Goal: Transaction & Acquisition: Purchase product/service

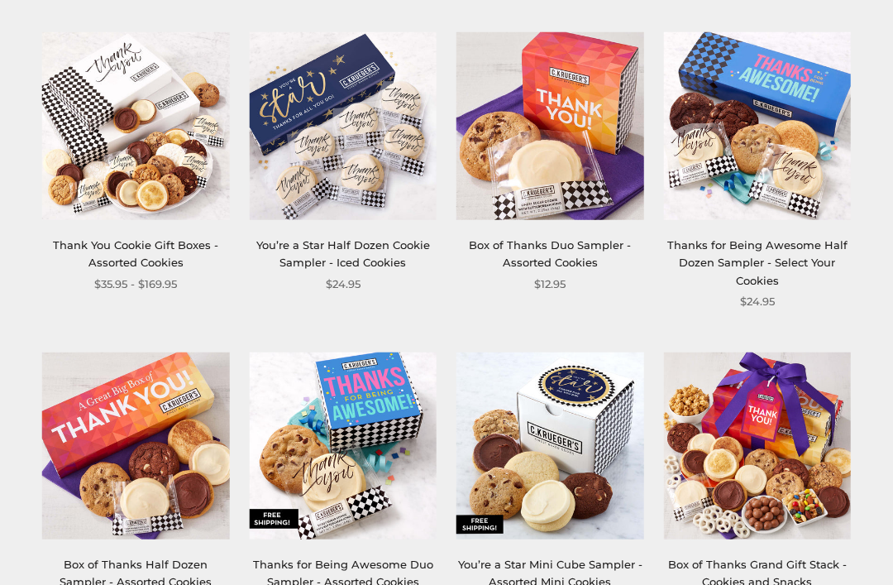
scroll to position [1263, 0]
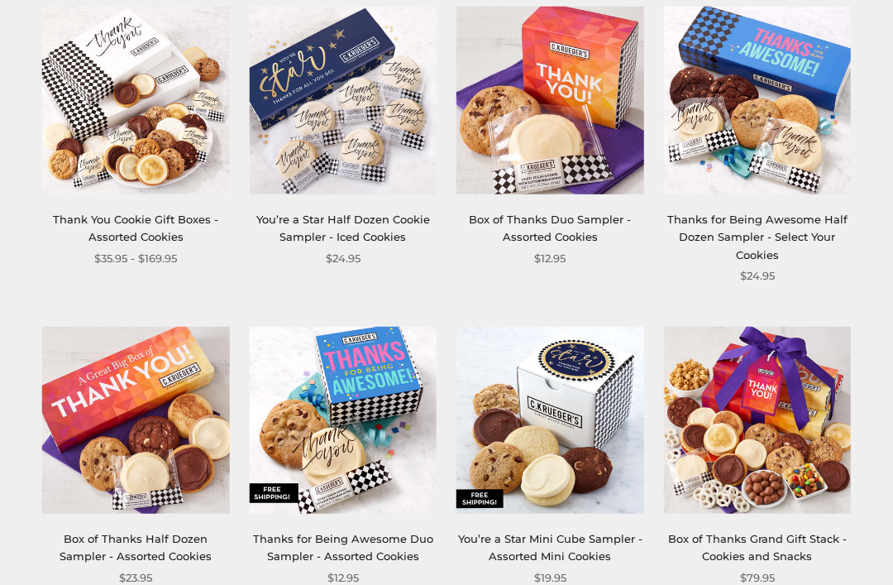
click at [784, 409] on img at bounding box center [758, 421] width 188 height 188
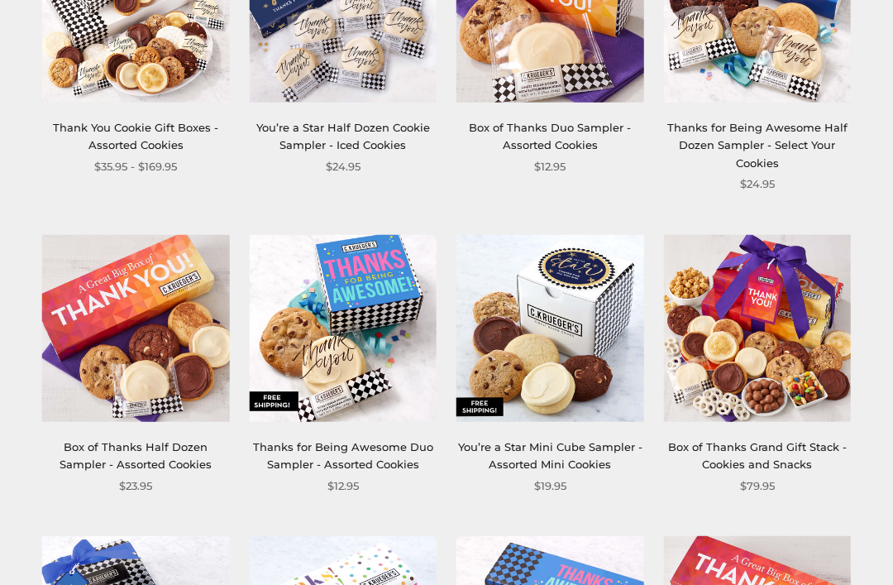
scroll to position [1356, 0]
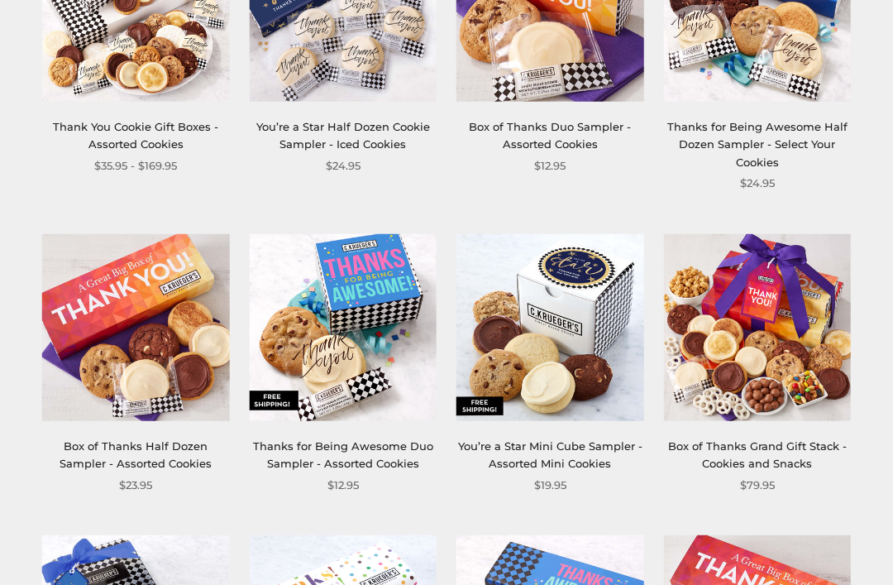
click at [762, 355] on img at bounding box center [758, 327] width 188 height 188
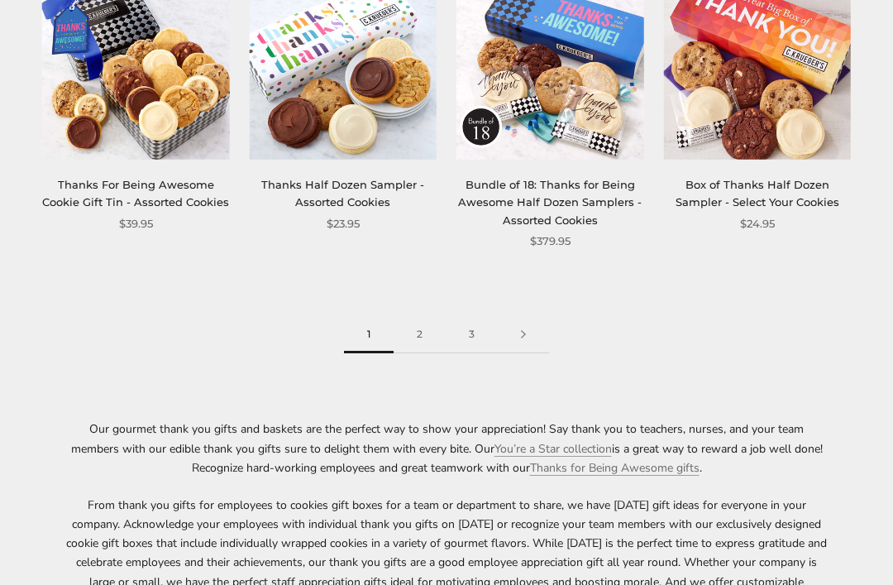
scroll to position [1921, 0]
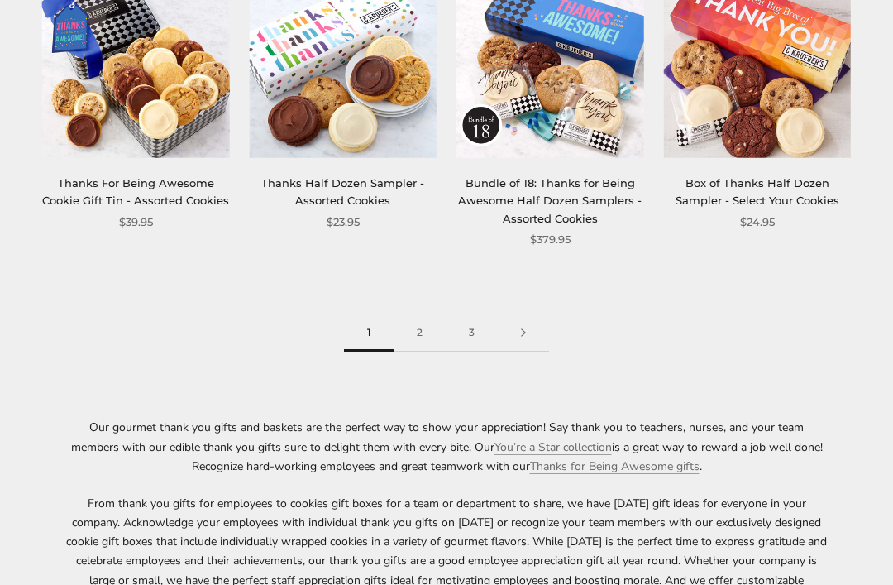
click at [412, 316] on link "2" at bounding box center [420, 332] width 52 height 37
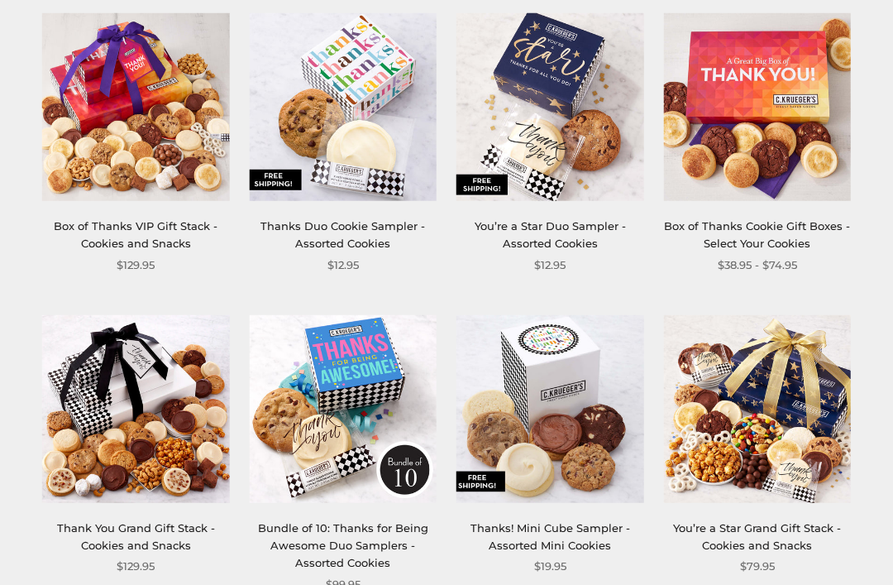
scroll to position [600, 0]
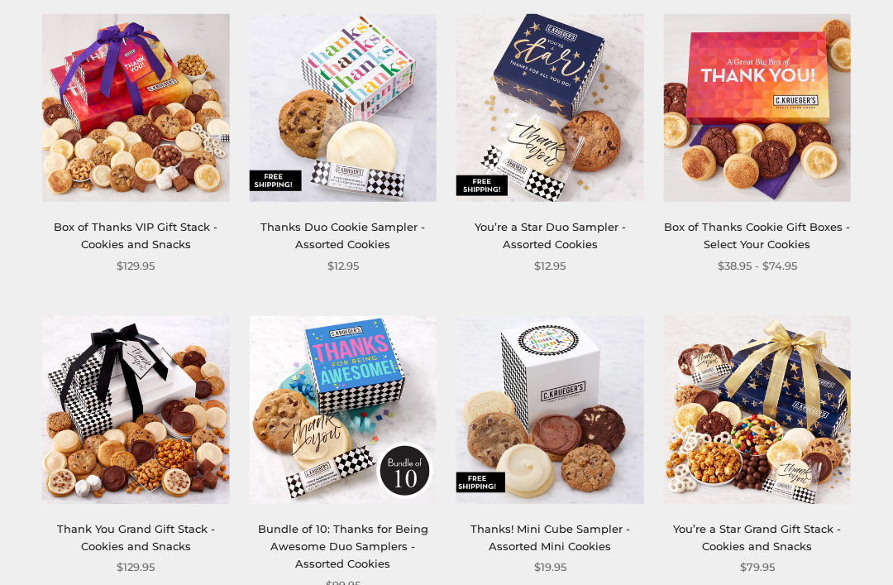
click at [779, 532] on link "You’re a Star Grand Gift Stack - Cookies and Snacks" at bounding box center [757, 537] width 168 height 31
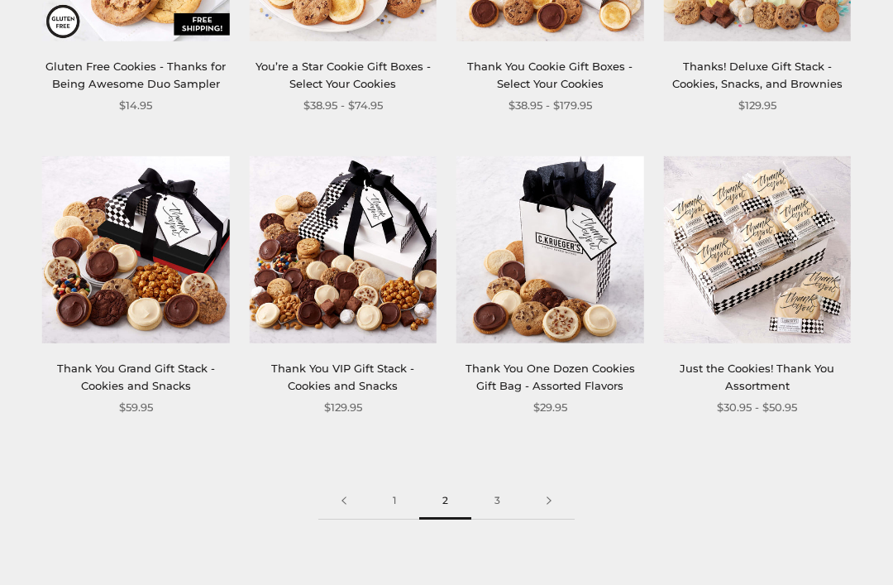
scroll to position [1700, 0]
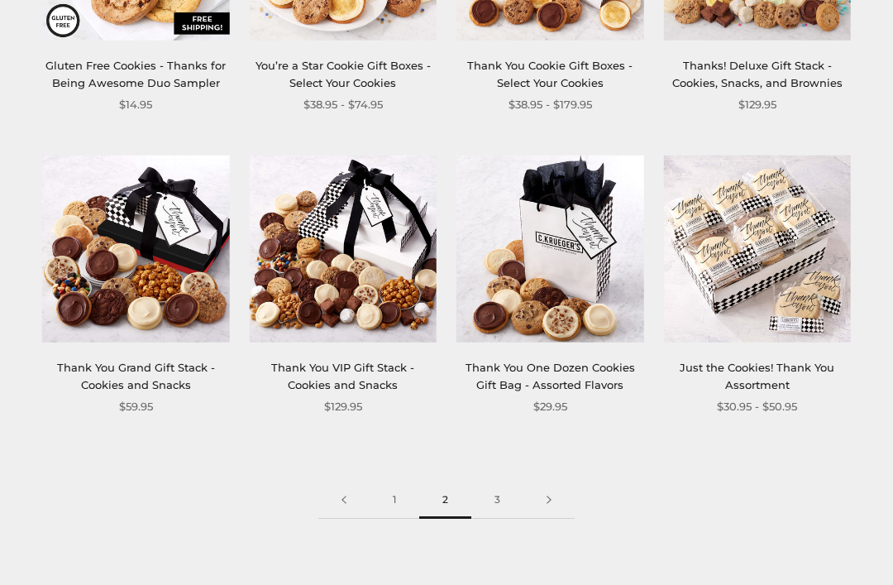
click at [497, 500] on link "3" at bounding box center [497, 500] width 52 height 37
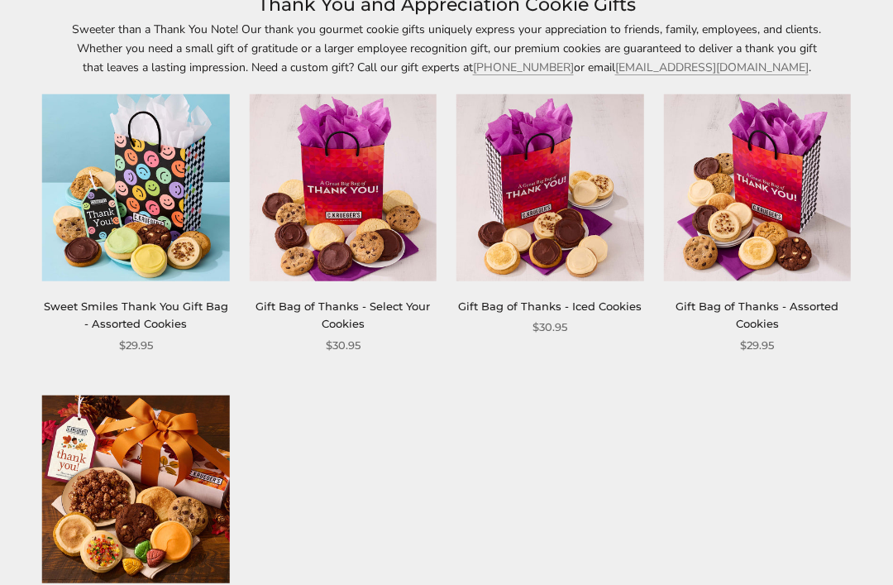
scroll to position [186, 0]
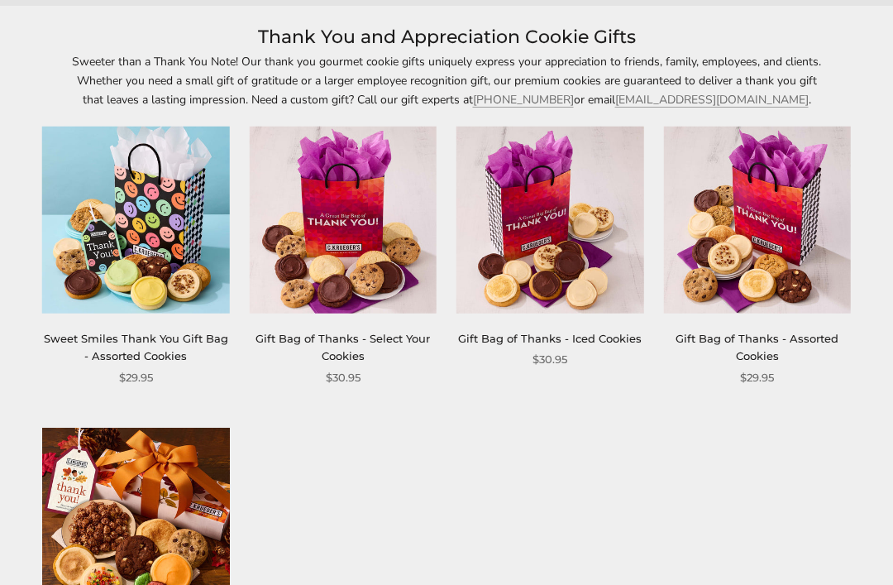
click at [771, 289] on img at bounding box center [758, 220] width 188 height 188
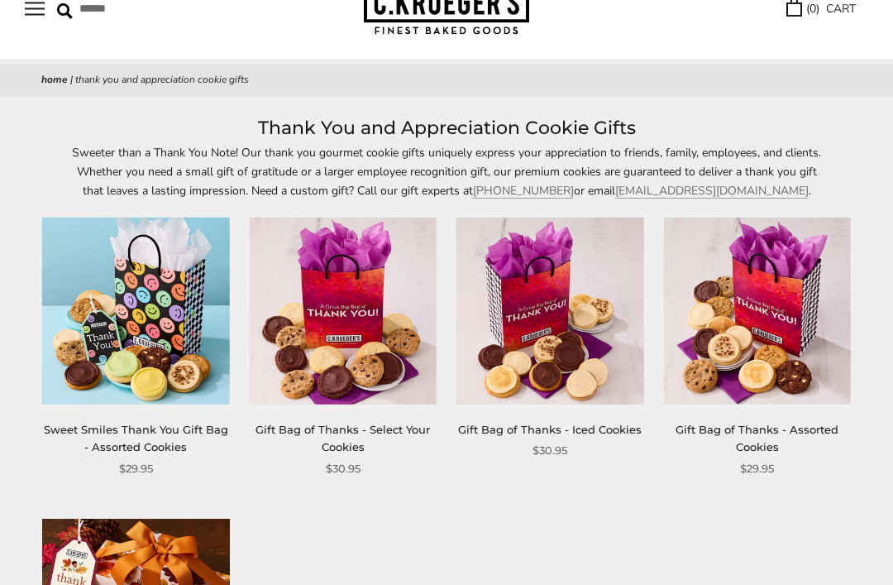
scroll to position [96, 0]
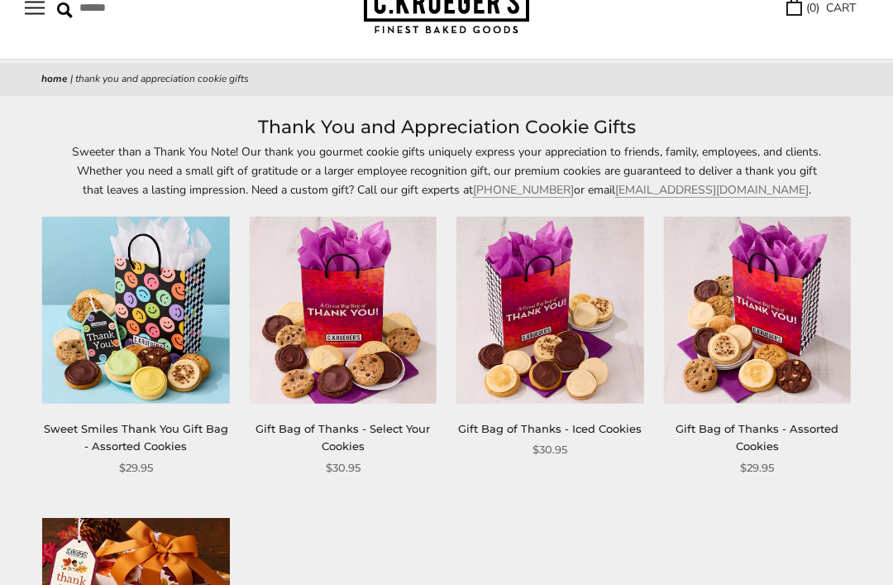
click at [787, 584] on div "**********" at bounding box center [436, 518] width 868 height 604
click at [645, 182] on link "Business@CKruegers.com" at bounding box center [712, 190] width 194 height 16
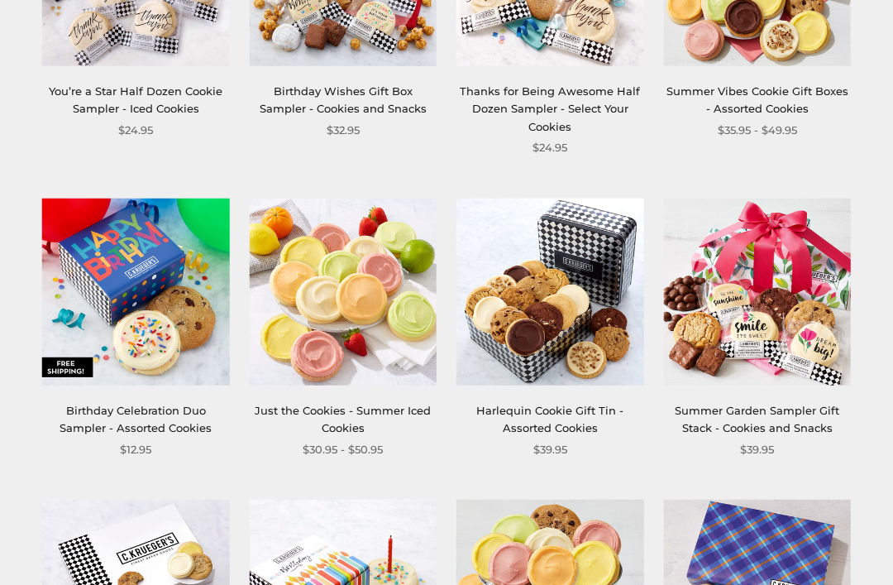
scroll to position [1056, 0]
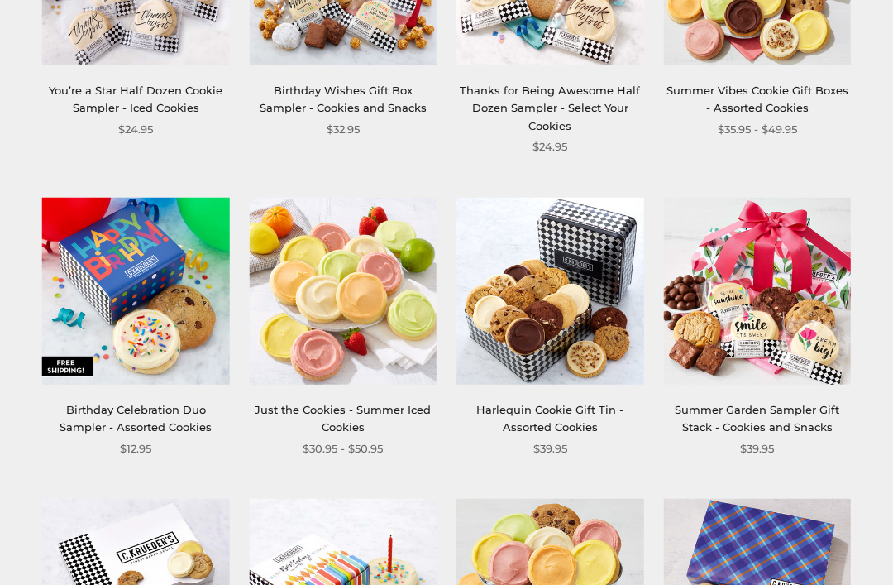
click at [333, 289] on img at bounding box center [344, 292] width 188 height 188
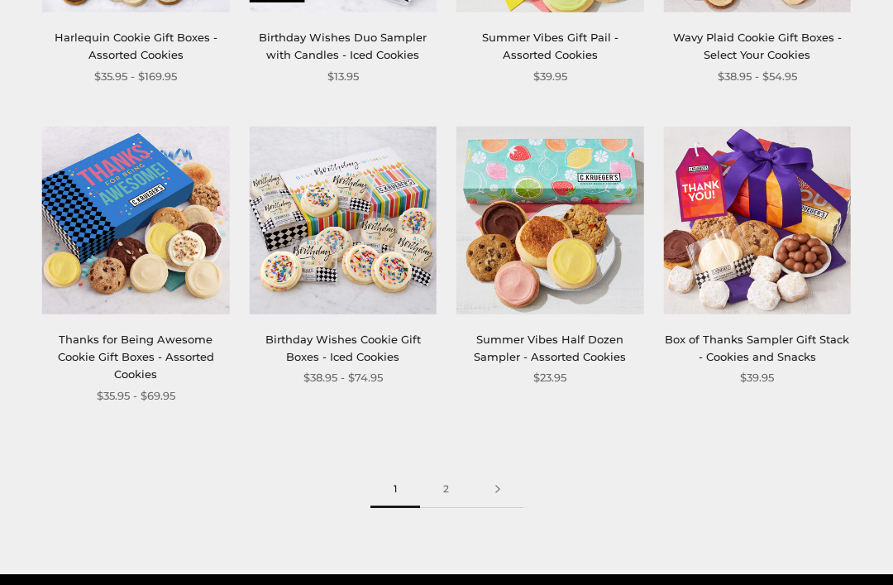
scroll to position [1731, 0]
click at [444, 485] on link "2" at bounding box center [446, 489] width 52 height 37
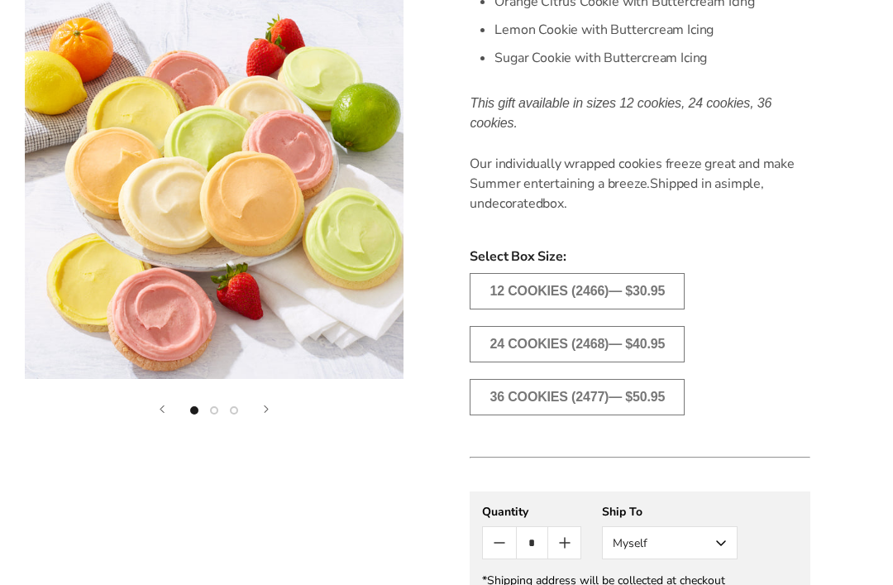
scroll to position [735, 0]
click at [559, 417] on label "36 COOKIES (2477)— $50.95" at bounding box center [577, 398] width 215 height 36
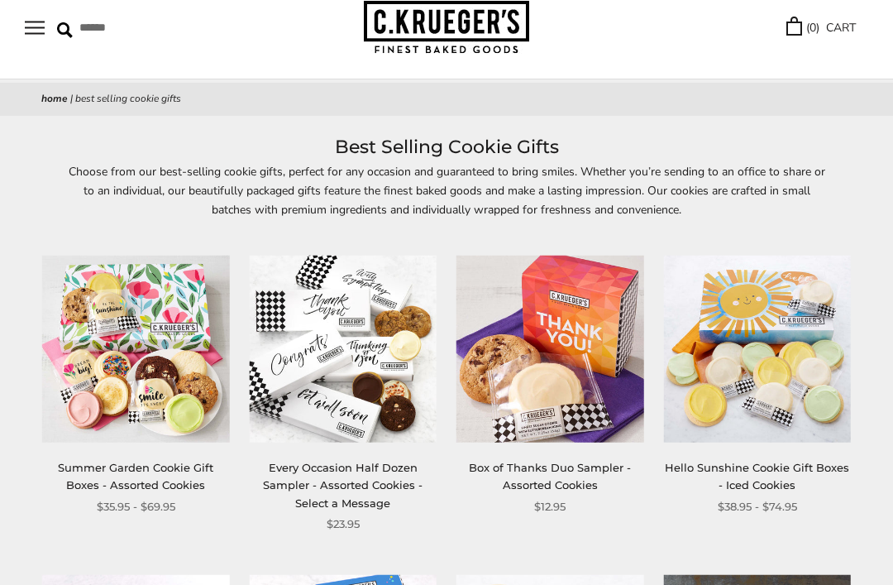
scroll to position [95, 0]
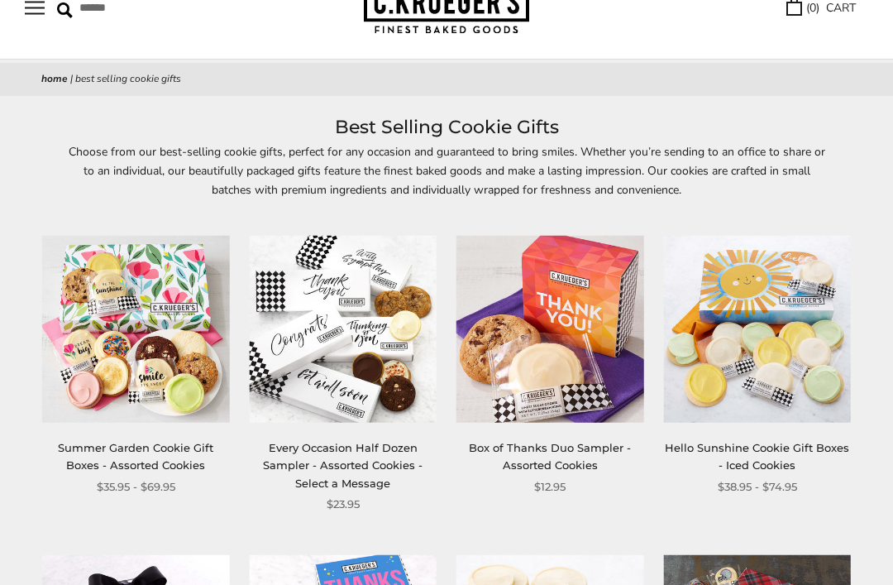
click at [129, 356] on img at bounding box center [136, 331] width 188 height 188
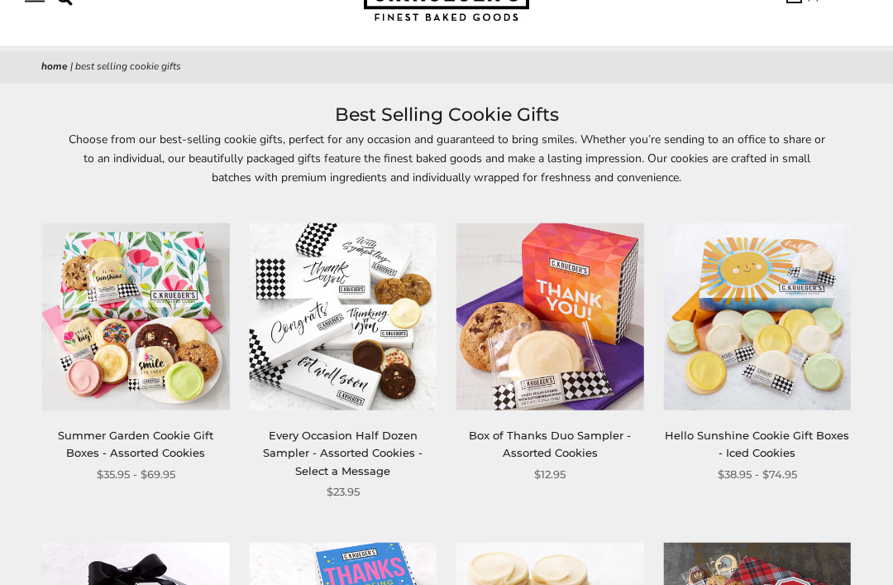
scroll to position [108, 0]
click at [784, 332] on img at bounding box center [758, 318] width 188 height 188
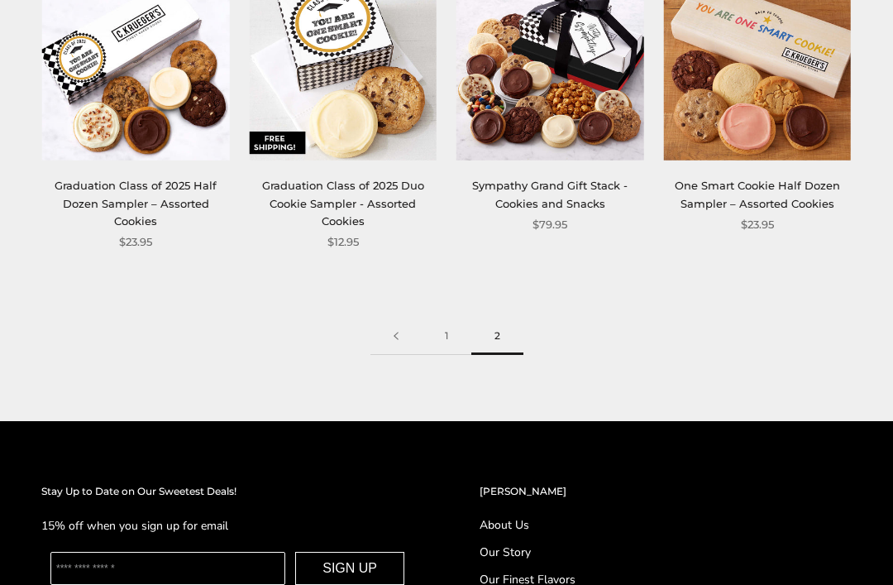
scroll to position [965, 0]
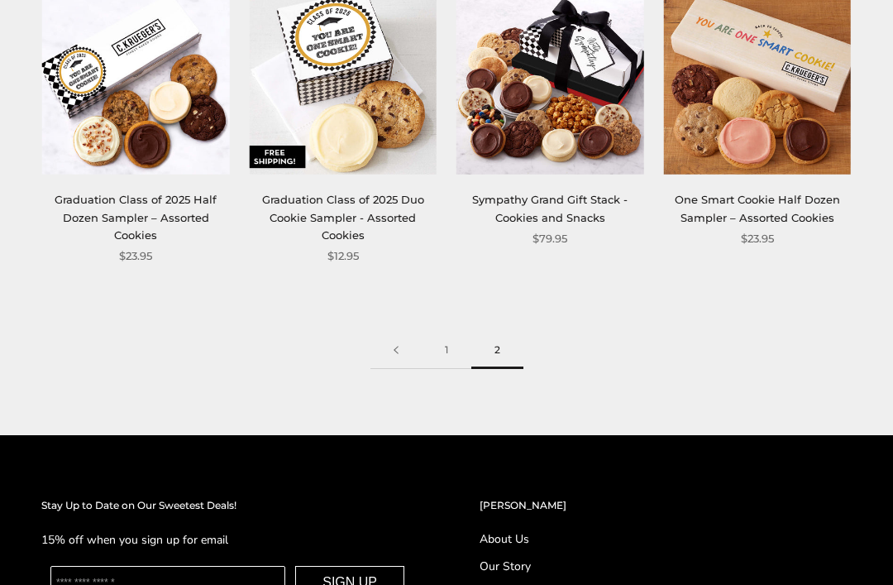
click at [436, 347] on link "1" at bounding box center [447, 350] width 50 height 37
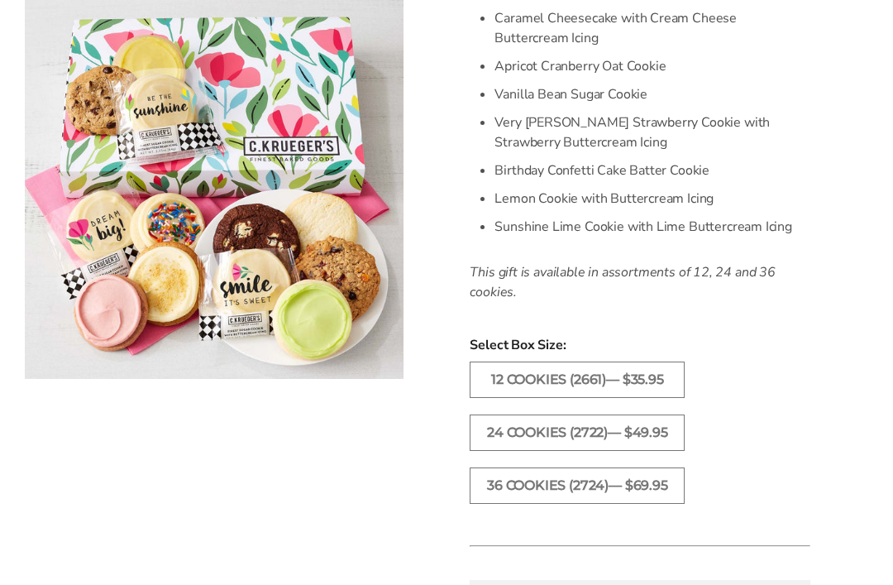
scroll to position [678, 0]
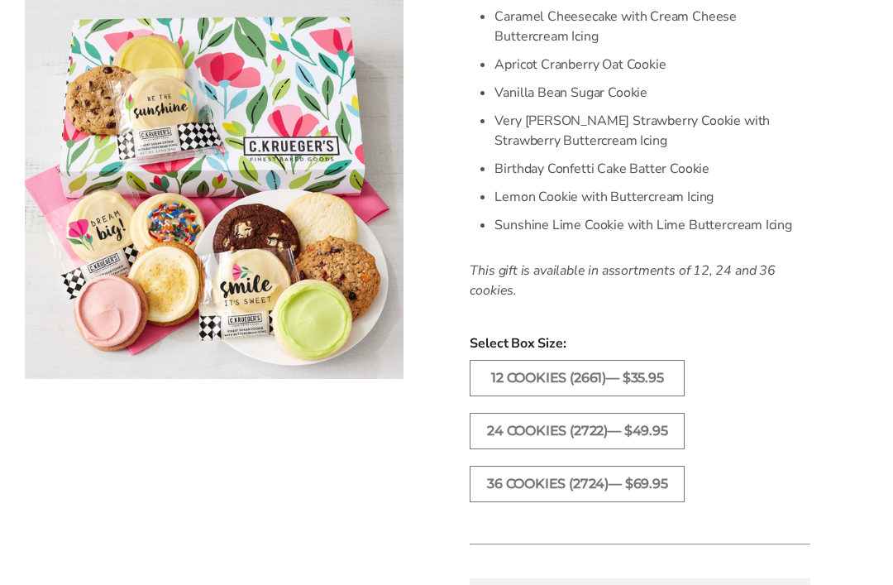
click at [598, 495] on label "36 COOKIES (2724)— $69.95" at bounding box center [577, 484] width 215 height 36
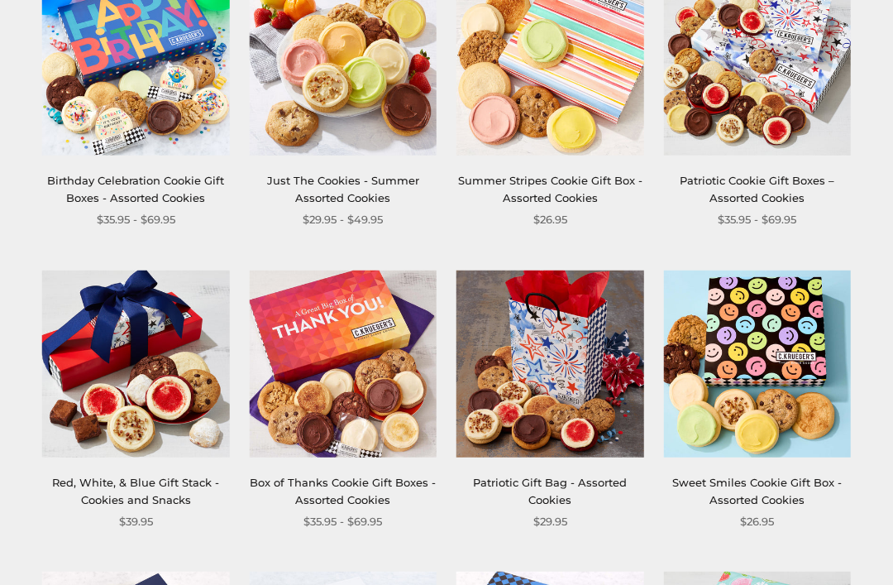
scroll to position [362, 0]
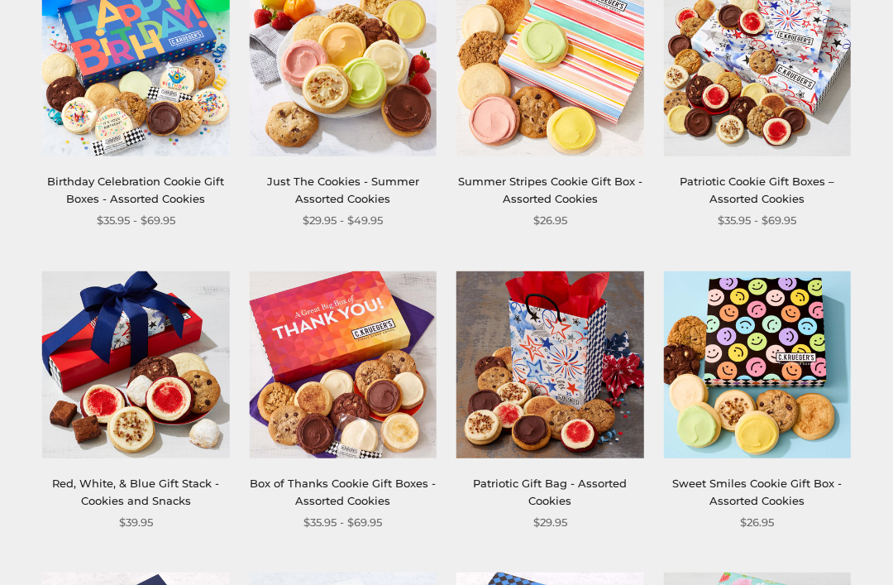
click at [343, 384] on img at bounding box center [344, 364] width 188 height 188
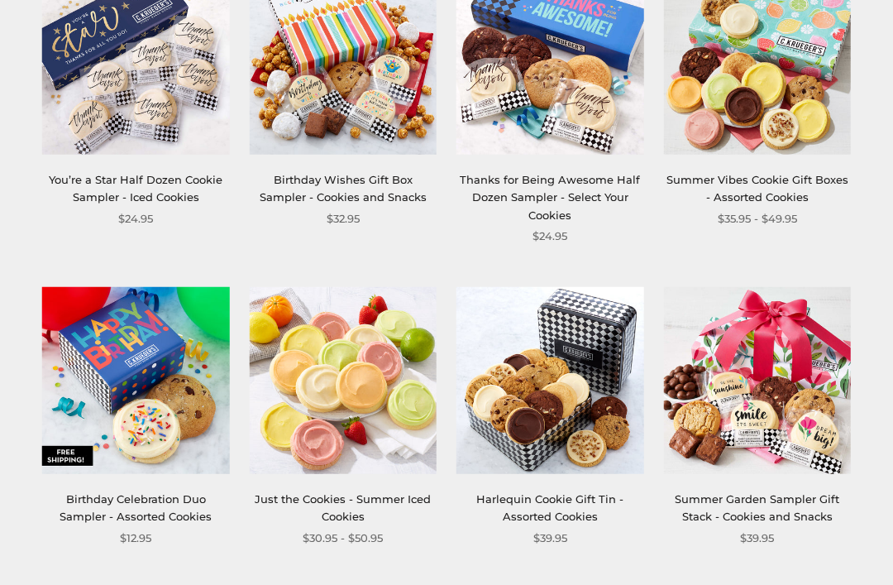
scroll to position [972, 0]
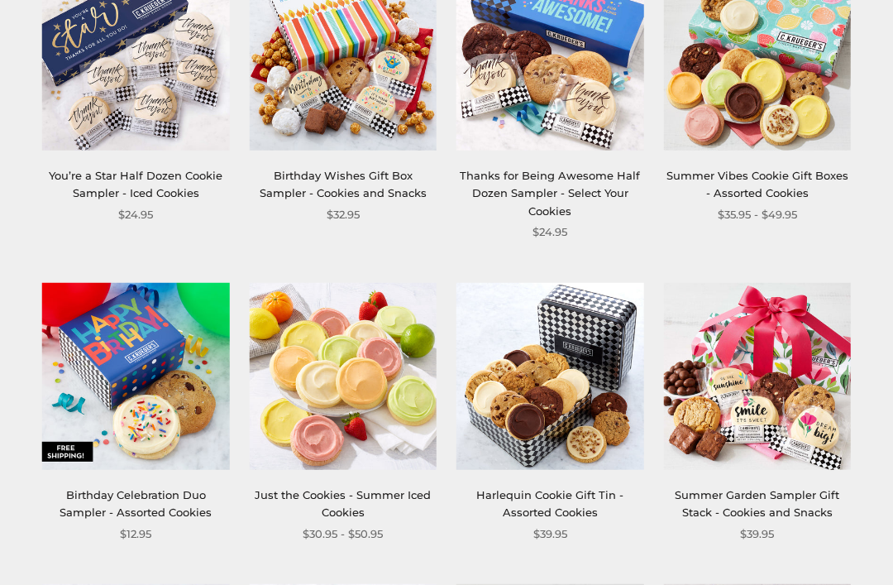
click at [812, 404] on img at bounding box center [758, 376] width 188 height 188
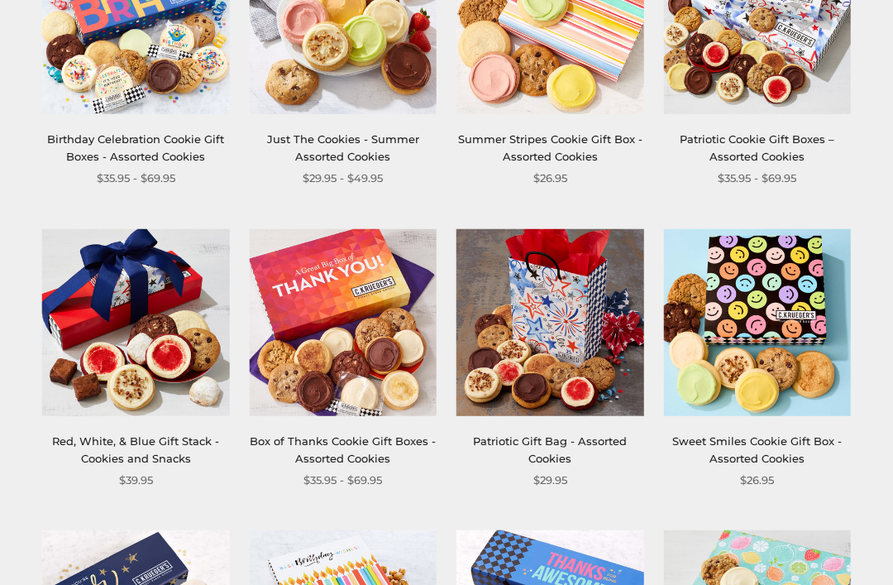
scroll to position [406, 0]
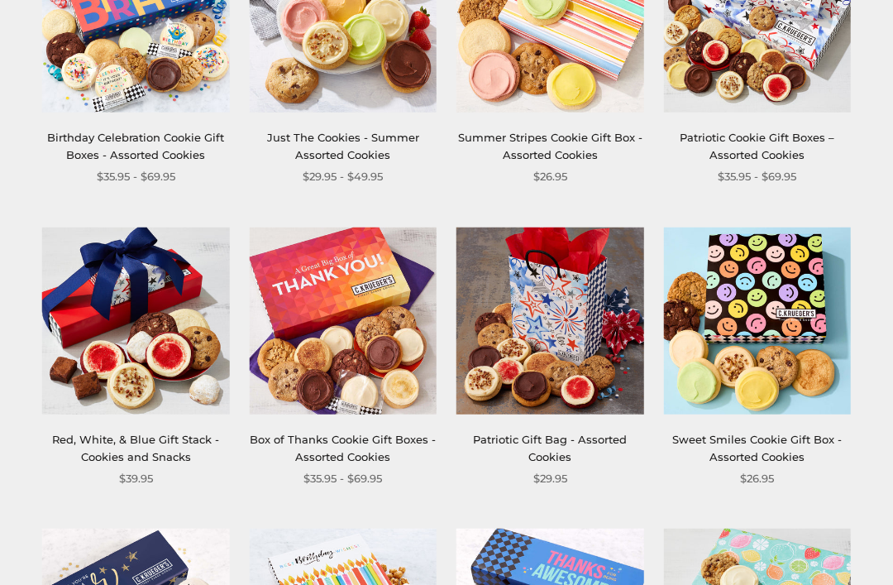
click at [335, 289] on img at bounding box center [344, 321] width 188 height 188
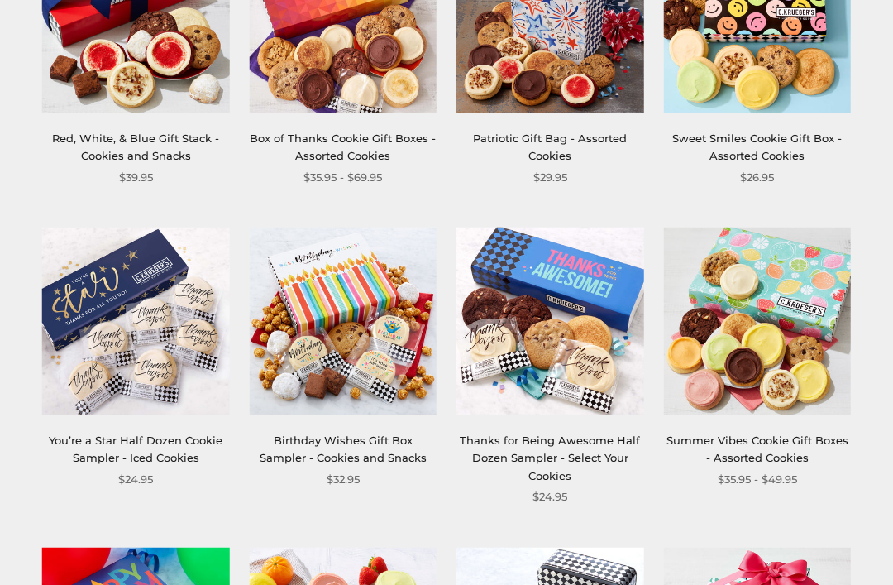
scroll to position [705, 0]
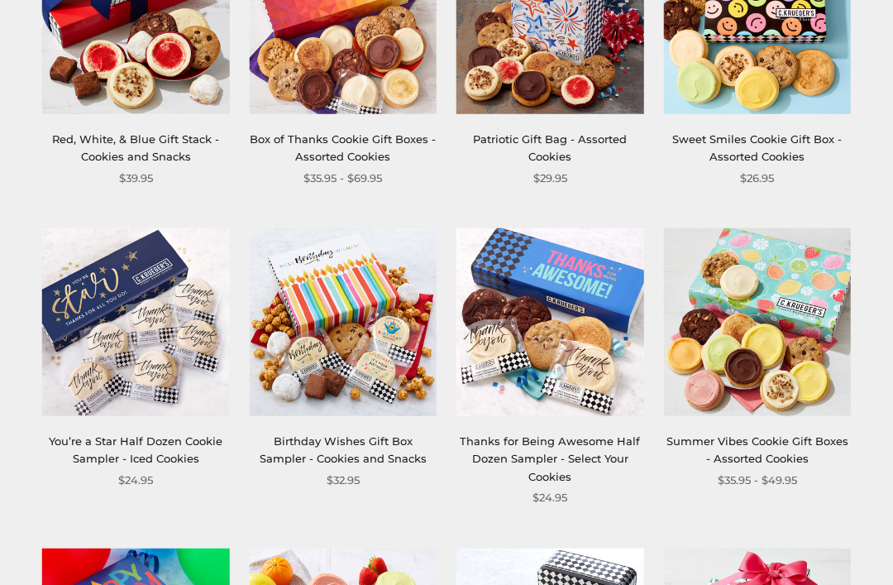
click at [773, 372] on img at bounding box center [758, 323] width 188 height 188
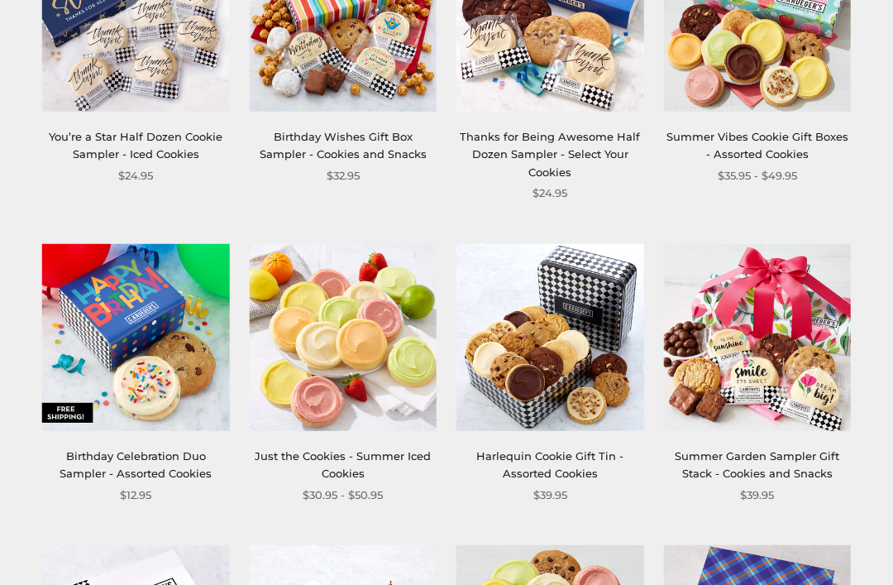
scroll to position [1013, 0]
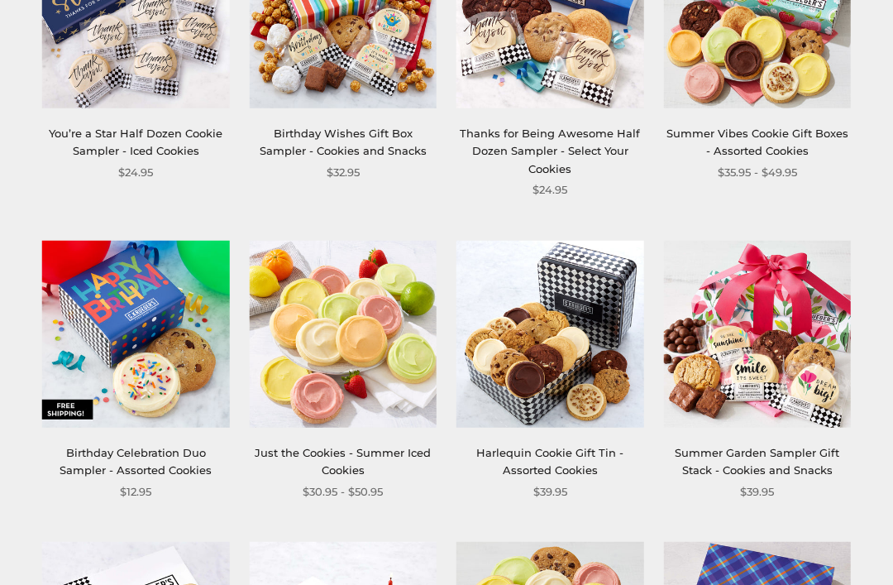
click at [343, 465] on link "Just the Cookies - Summer Iced Cookies" at bounding box center [343, 462] width 176 height 31
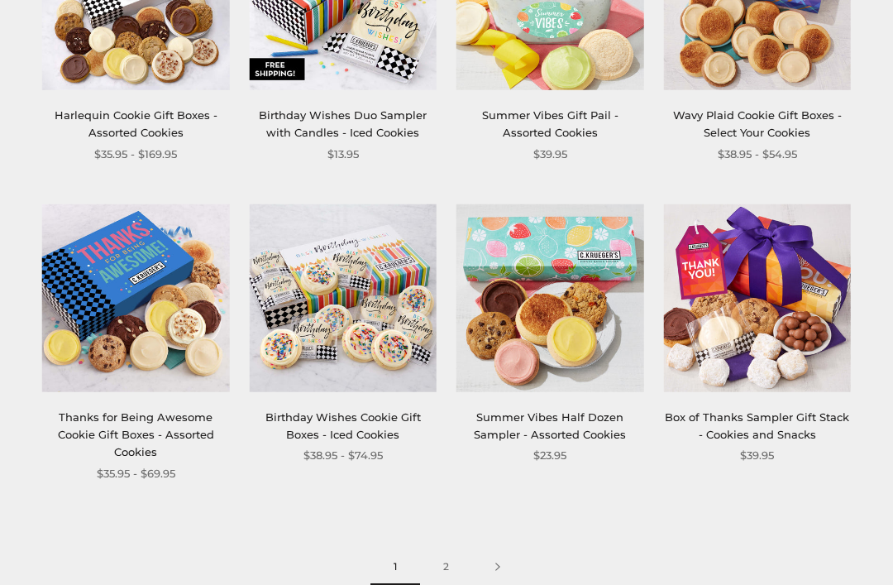
scroll to position [1661, 0]
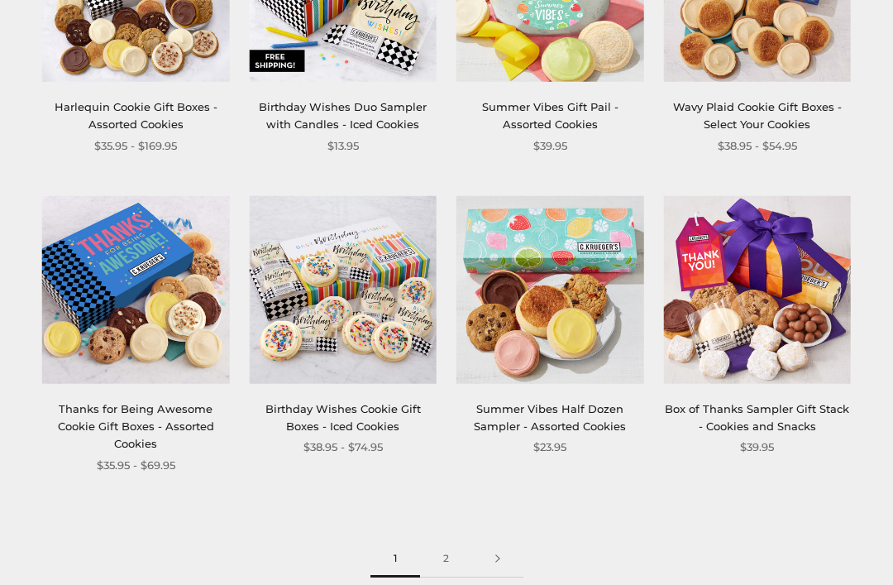
click at [450, 557] on link "2" at bounding box center [446, 558] width 52 height 37
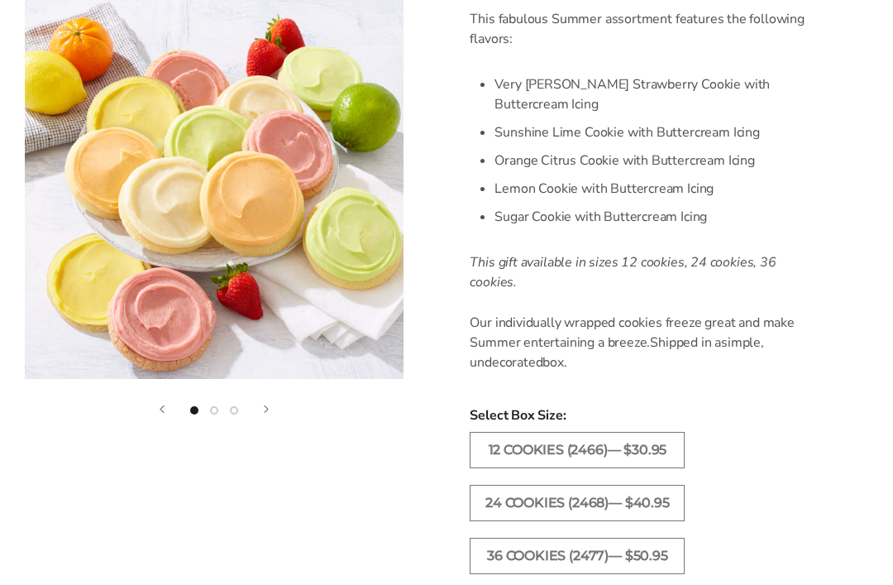
scroll to position [628, 0]
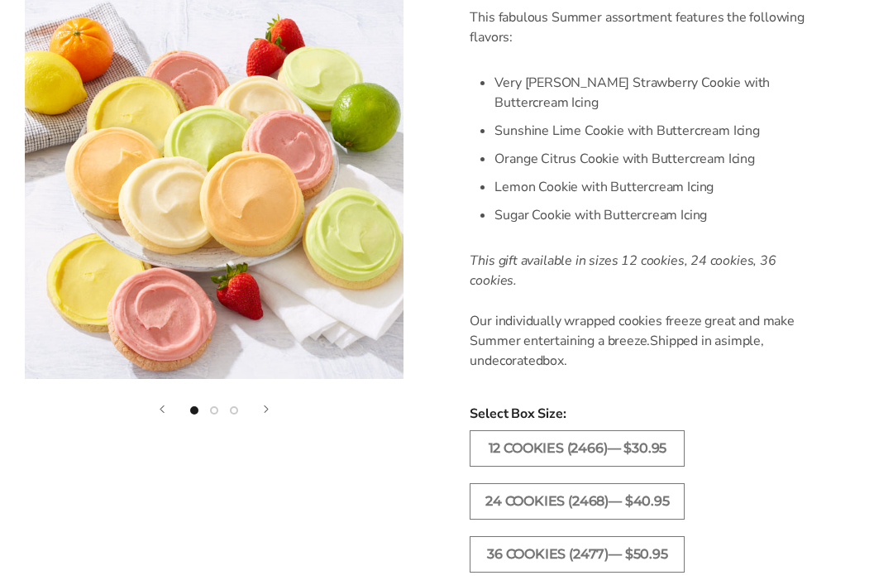
click at [590, 543] on label "36 COOKIES (2477)— $50.95" at bounding box center [577, 555] width 215 height 36
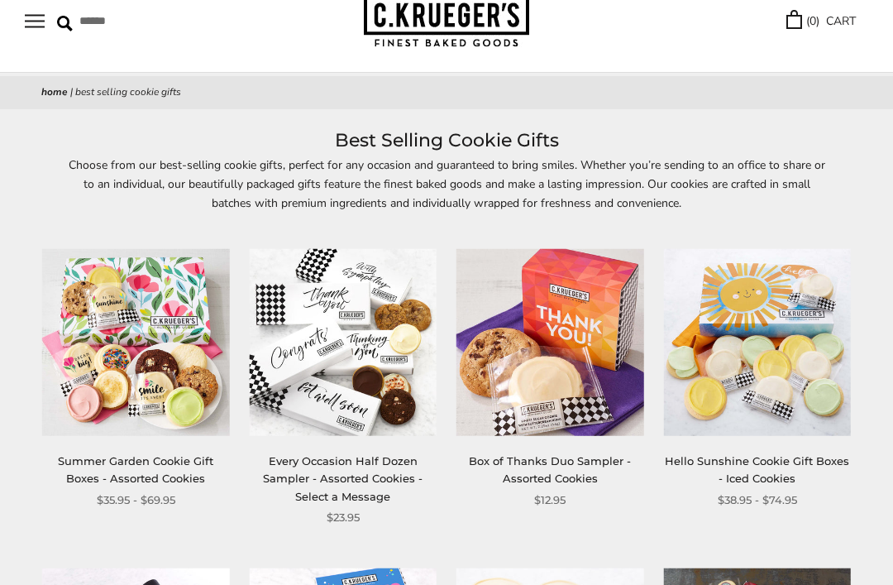
scroll to position [86, 0]
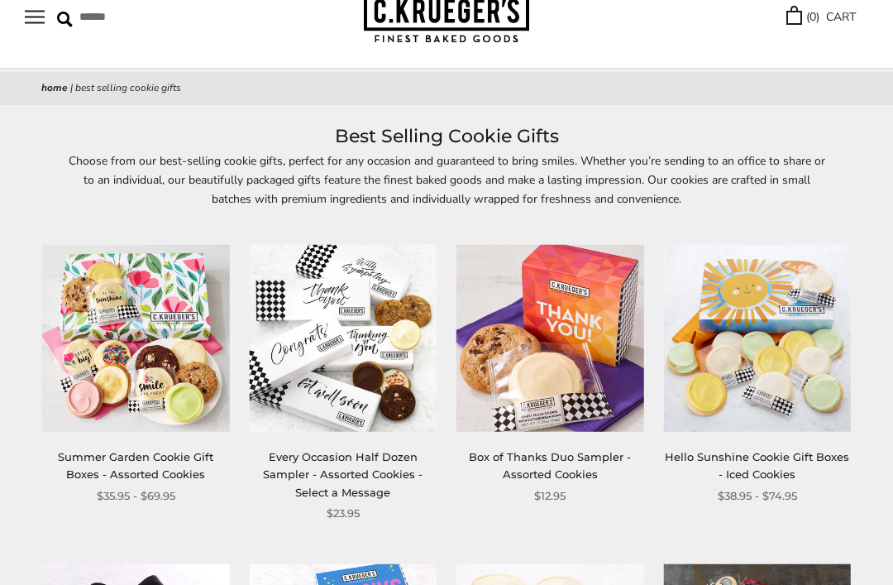
click at [778, 346] on img at bounding box center [758, 340] width 188 height 188
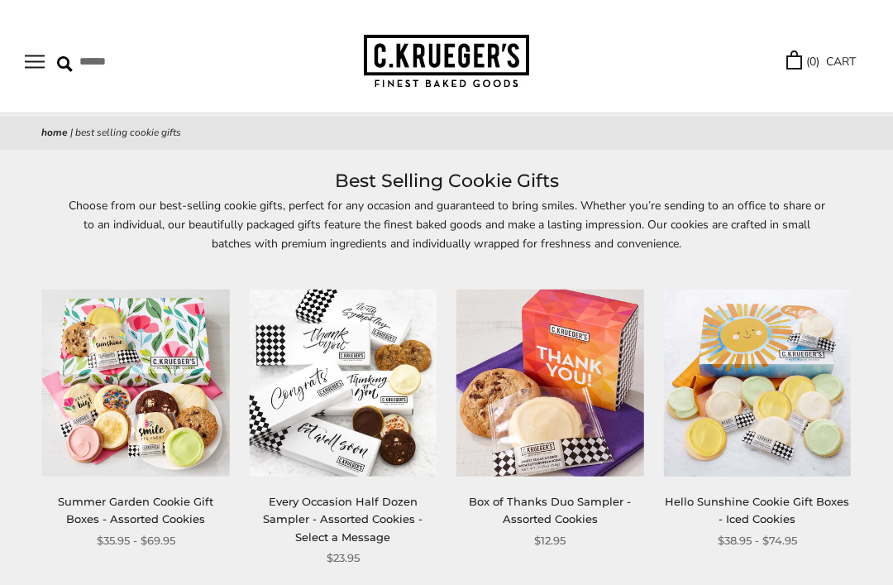
scroll to position [0, 0]
